Goal: Task Accomplishment & Management: Use online tool/utility

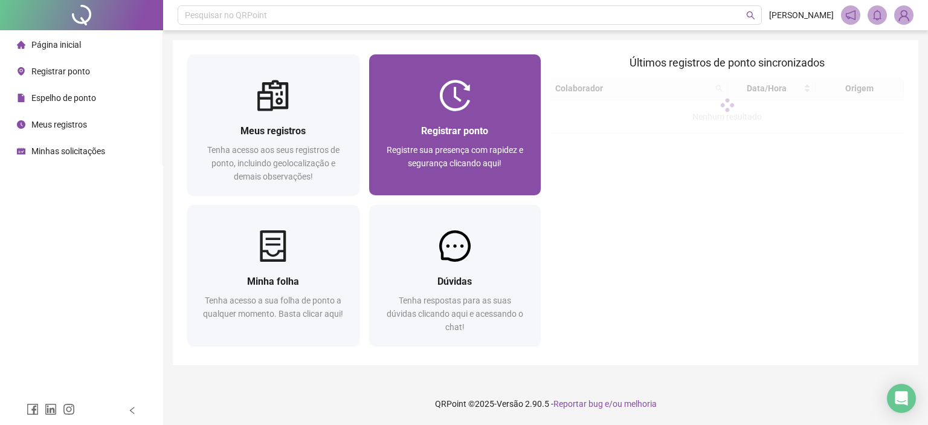
click at [447, 118] on div "Registrar ponto Registre sua presença com rapidez e segurança clicando aqui!" at bounding box center [455, 153] width 172 height 84
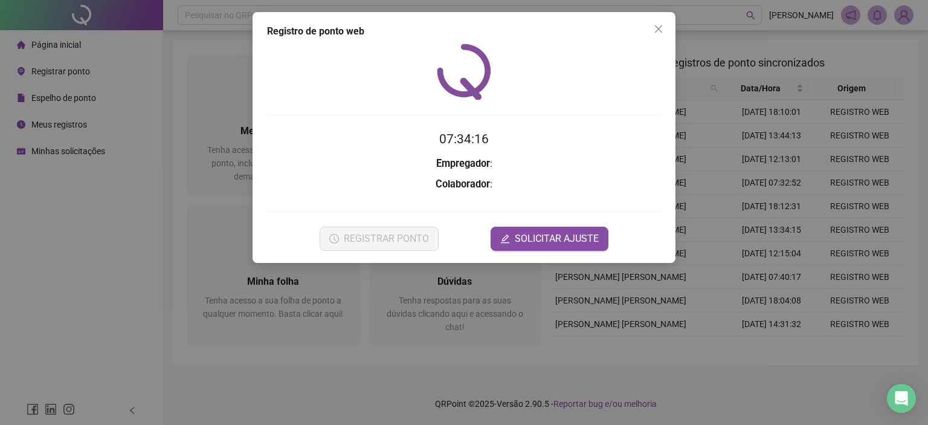
click at [665, 28] on span "Close" at bounding box center [658, 29] width 19 height 10
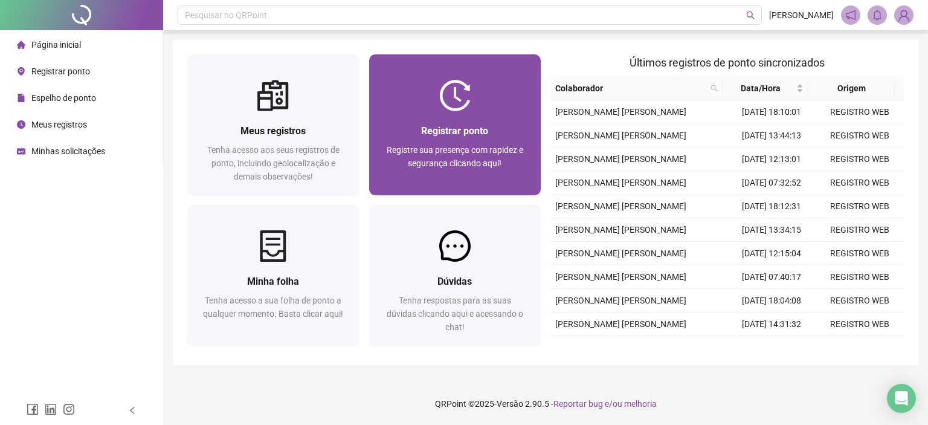
click at [462, 136] on span "Registrar ponto" at bounding box center [454, 130] width 67 height 11
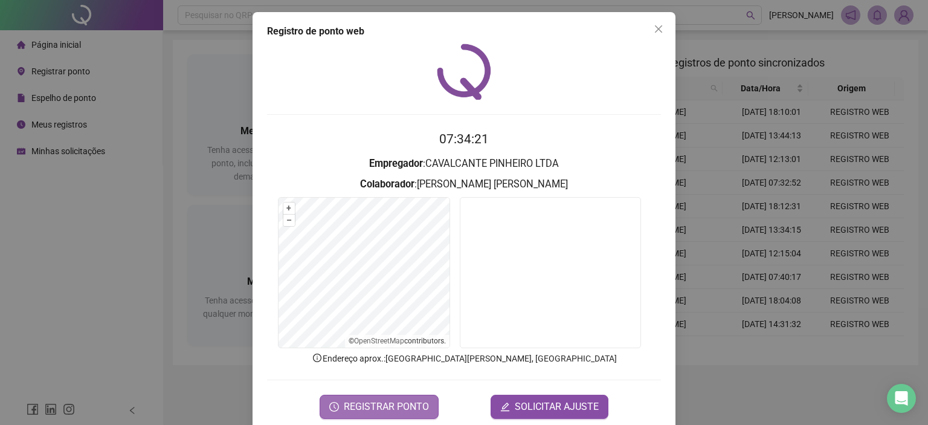
click at [377, 408] on span "REGISTRAR PONTO" at bounding box center [386, 406] width 85 height 15
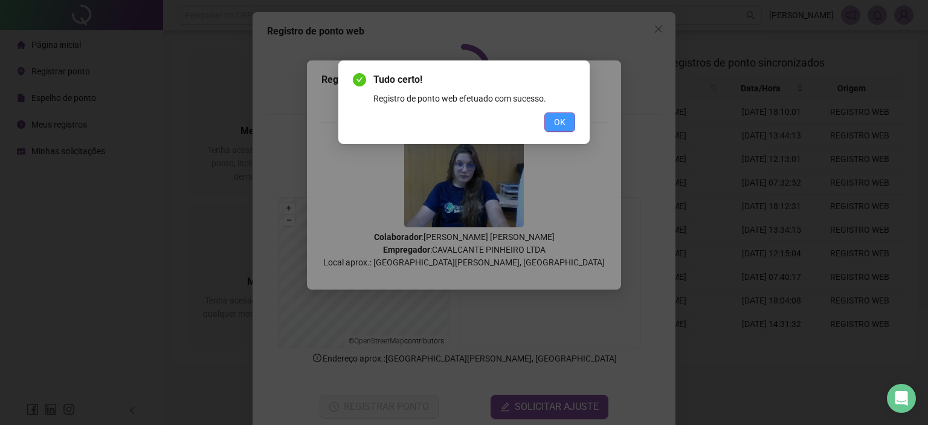
click at [575, 120] on button "OK" at bounding box center [559, 121] width 31 height 19
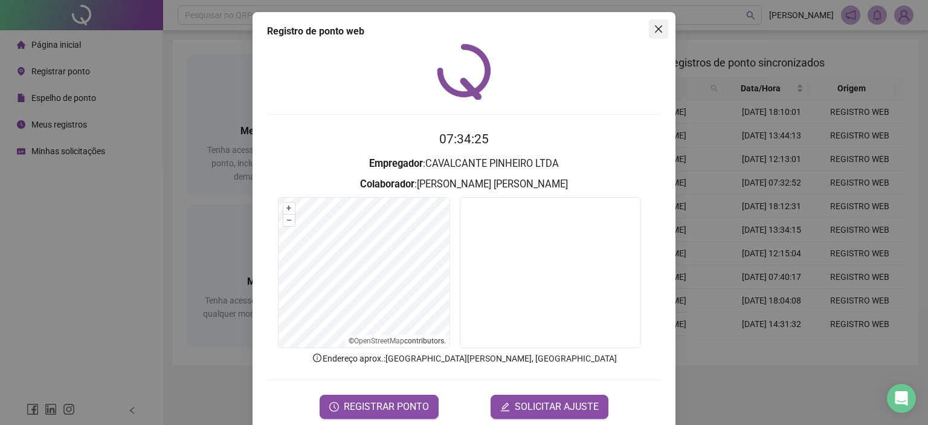
click at [654, 31] on icon "close" at bounding box center [659, 29] width 10 height 10
